Goal: Find specific page/section

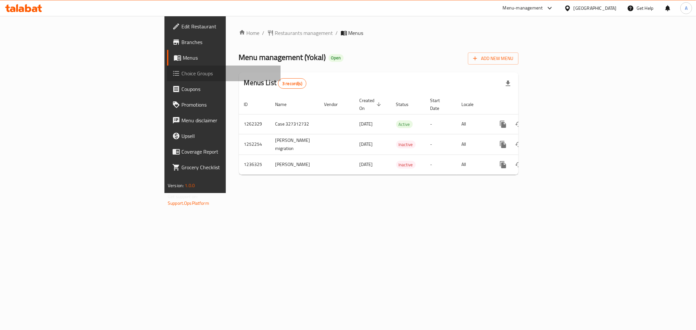
click at [181, 72] on span "Choice Groups" at bounding box center [228, 73] width 94 height 8
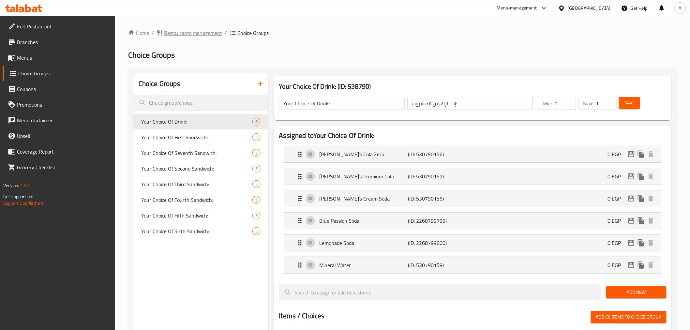
click at [204, 30] on span "Restaurants management" at bounding box center [193, 33] width 58 height 8
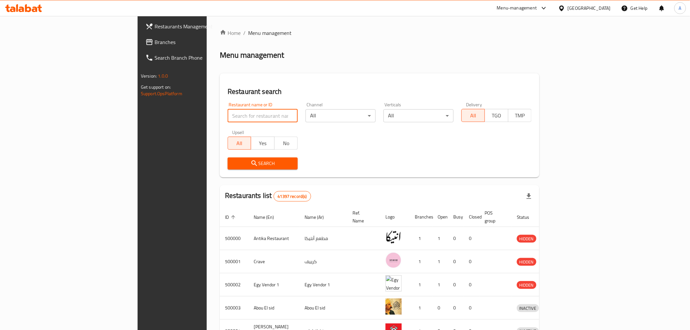
click at [228, 113] on input "search" at bounding box center [263, 115] width 70 height 13
paste input "[PERSON_NAME]'s"
type input "[PERSON_NAME]'s"
click button "Search" at bounding box center [263, 164] width 70 height 12
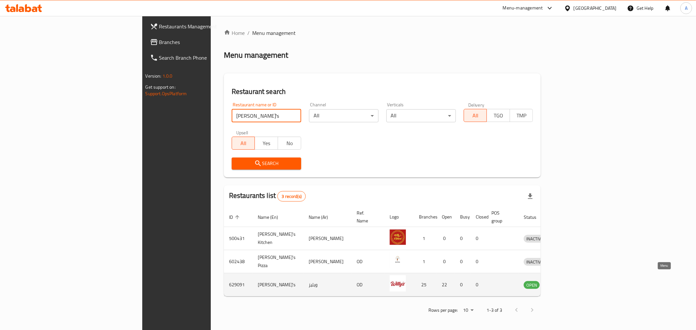
click at [571, 281] on link "enhanced table" at bounding box center [565, 285] width 12 height 8
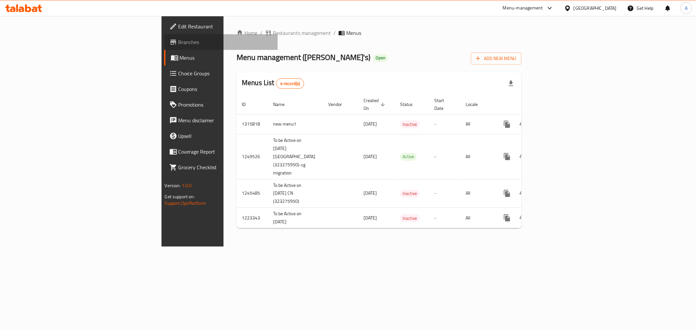
click at [178, 41] on span "Branches" at bounding box center [225, 42] width 94 height 8
